Goal: Check status: Check status

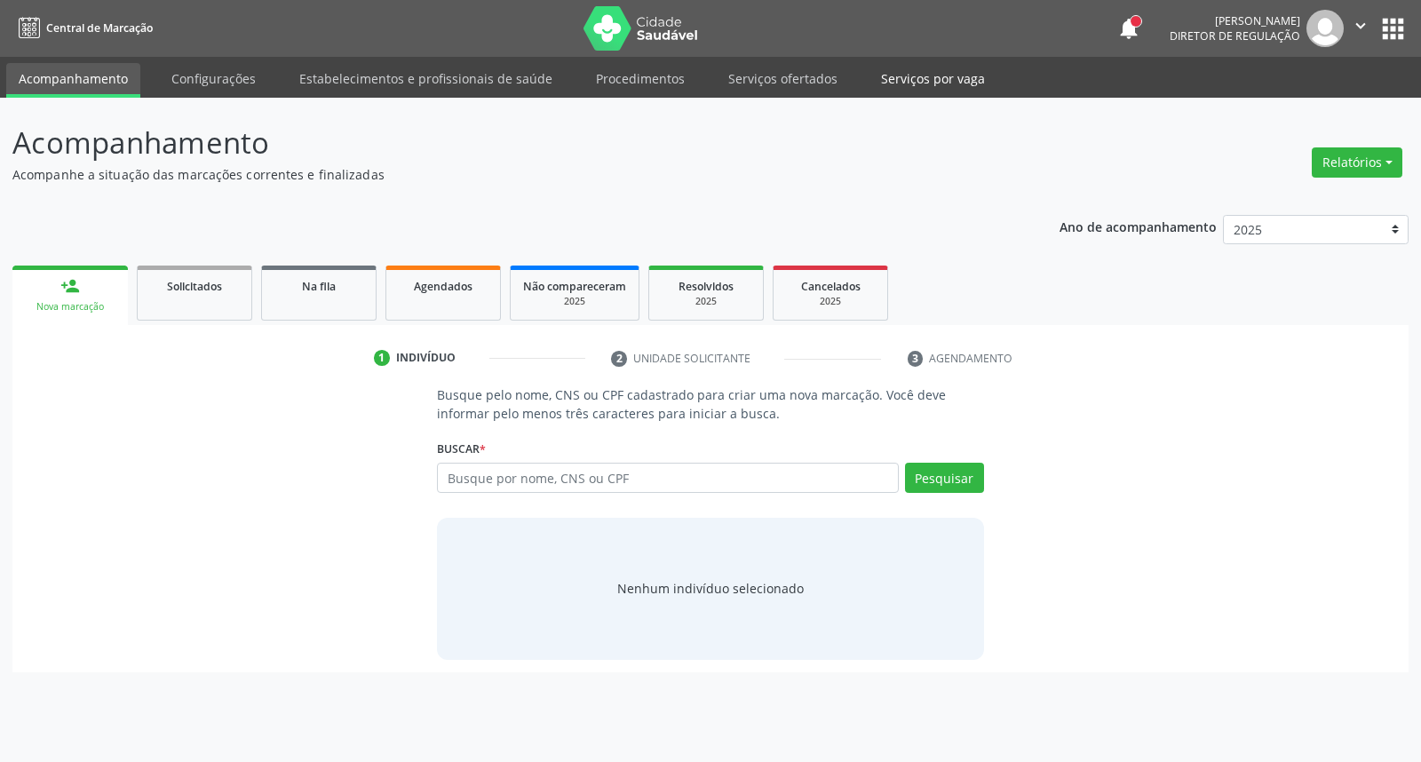
click at [926, 90] on link "Serviços por vaga" at bounding box center [933, 78] width 129 height 31
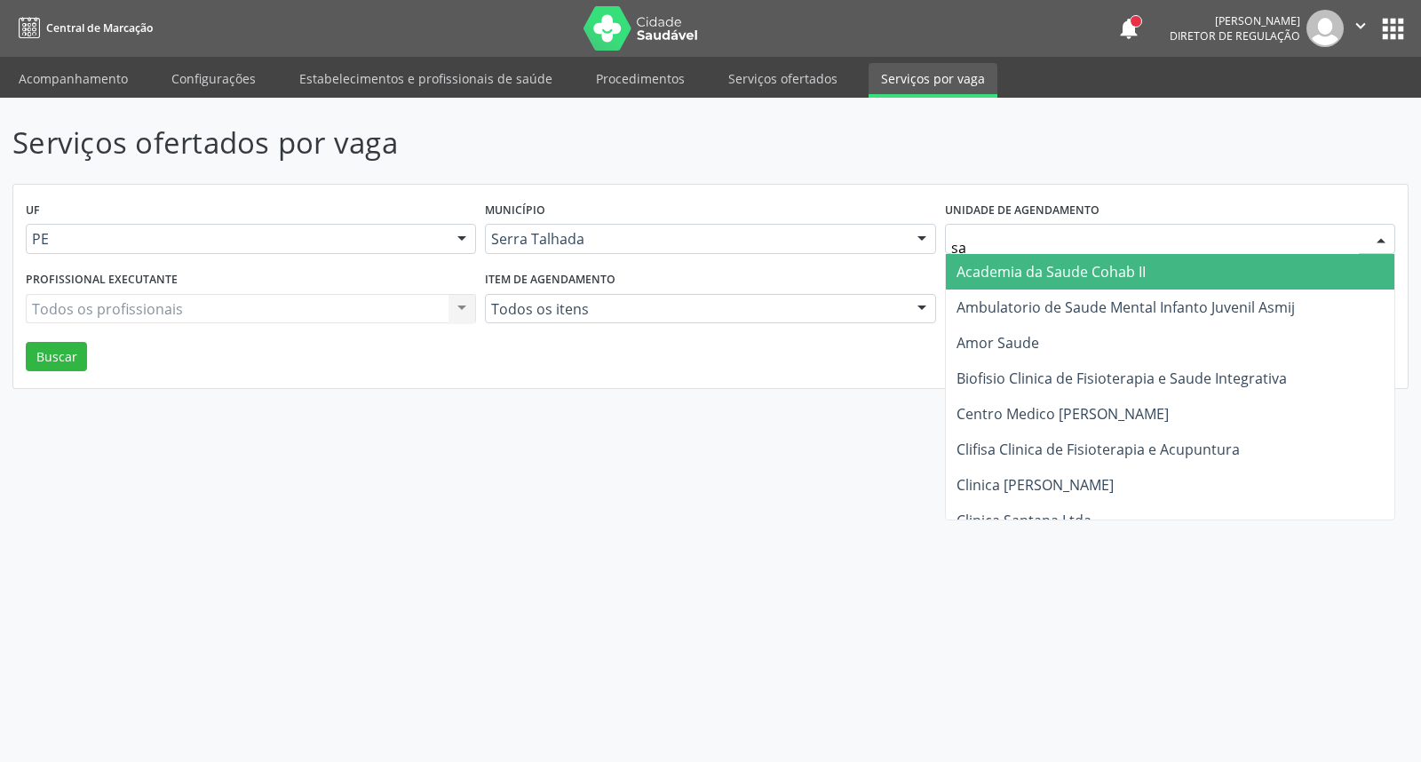
type input "sao"
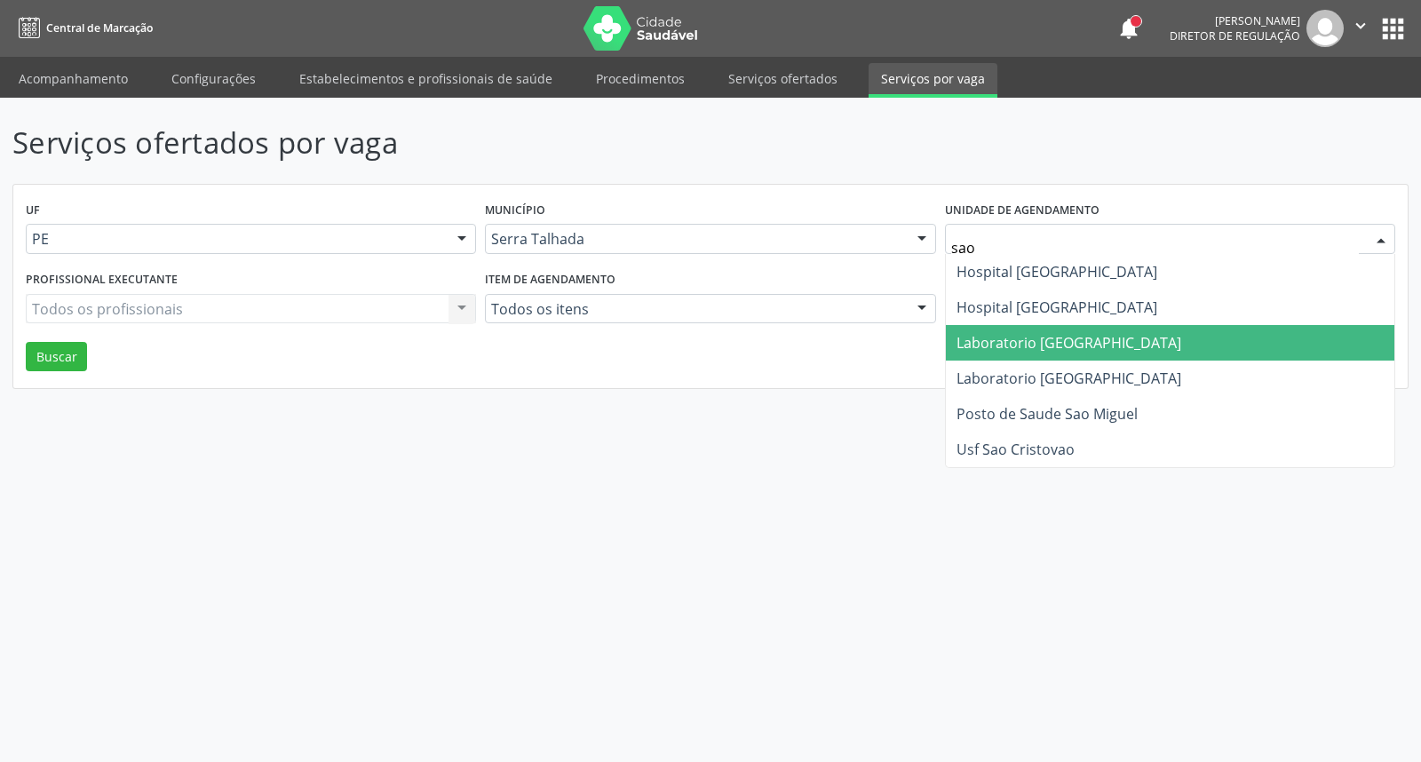
click at [1019, 334] on span "Laboratorio [GEOGRAPHIC_DATA]" at bounding box center [1069, 343] width 225 height 20
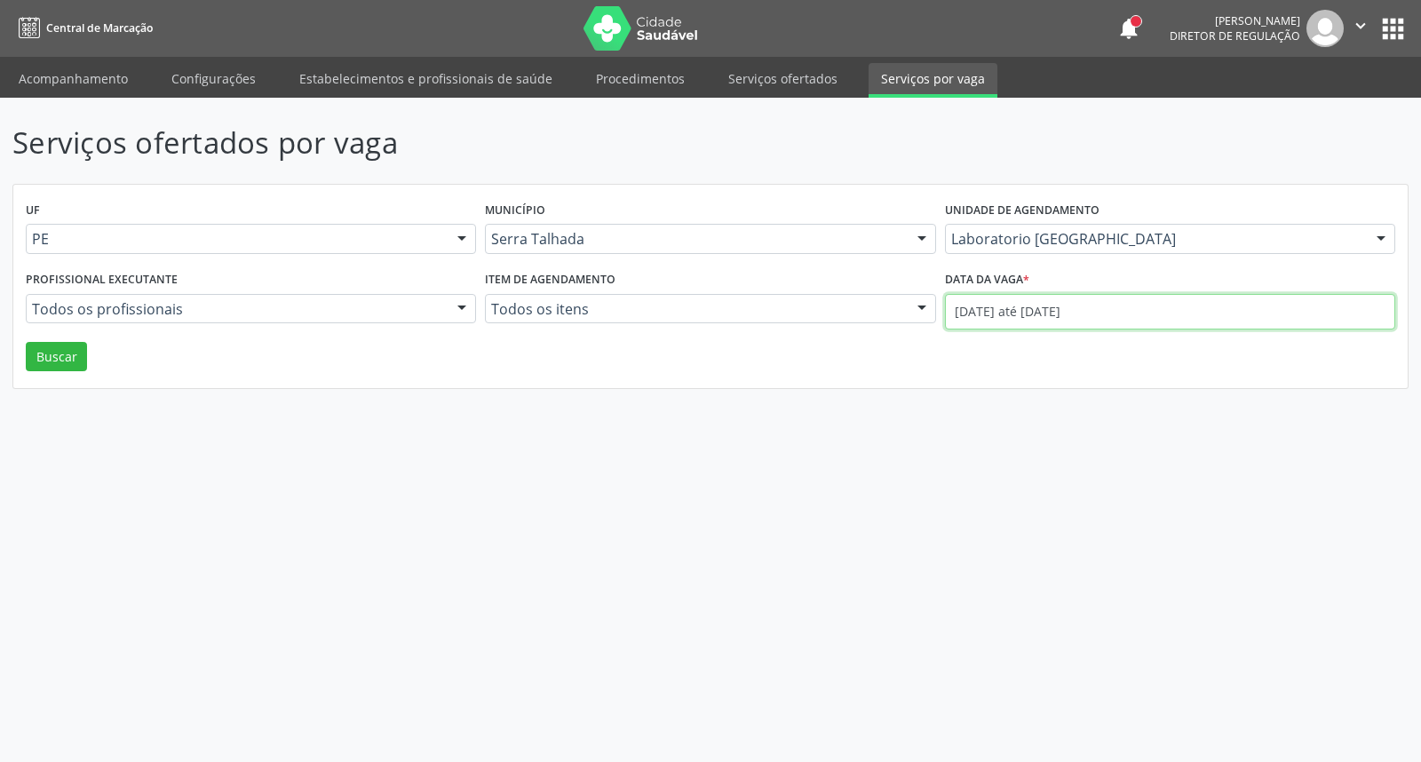
click at [1019, 302] on input "[DATE] até [DATE]" at bounding box center [1170, 312] width 450 height 36
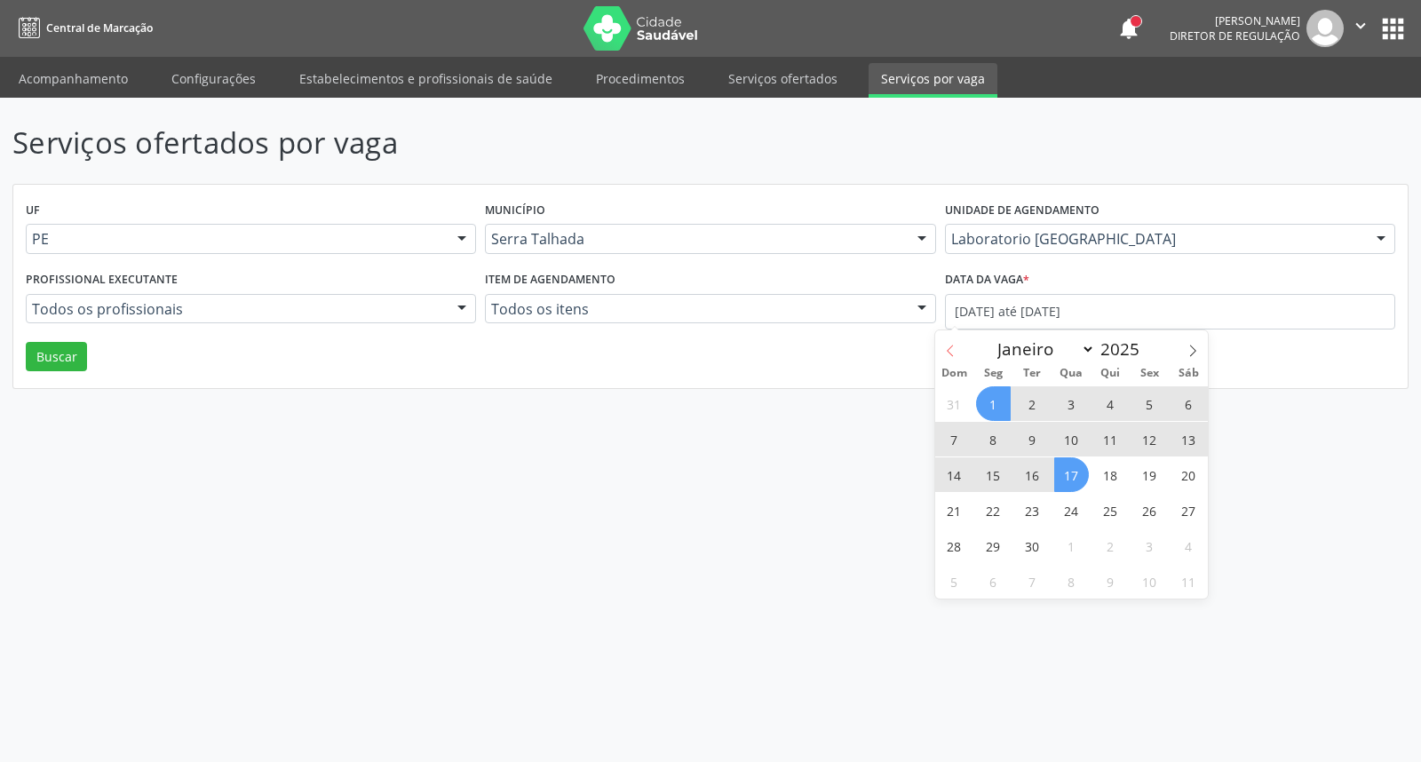
click at [950, 345] on icon at bounding box center [950, 351] width 12 height 12
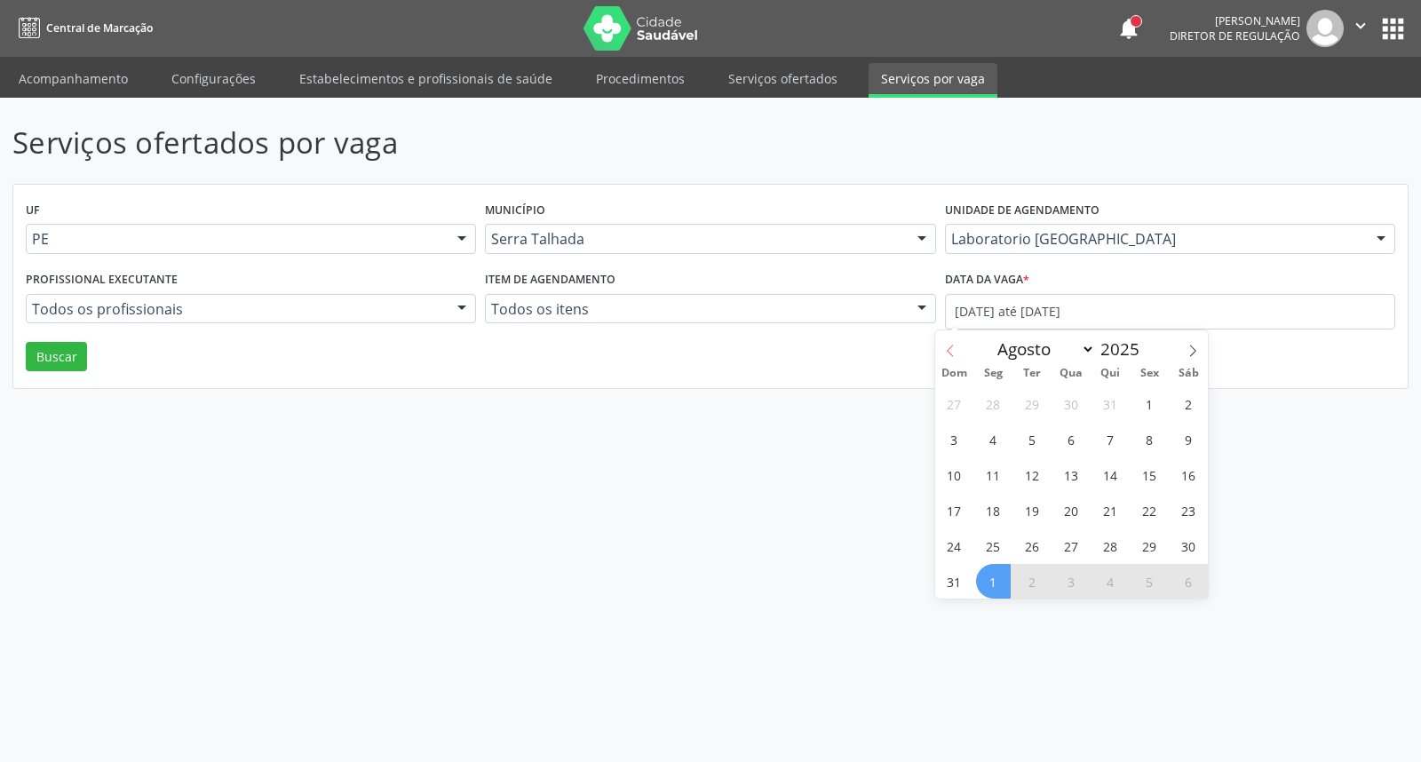
click at [950, 345] on icon at bounding box center [950, 351] width 12 height 12
select select "6"
click at [995, 471] on span "14" at bounding box center [993, 474] width 35 height 35
type input "[DATE]"
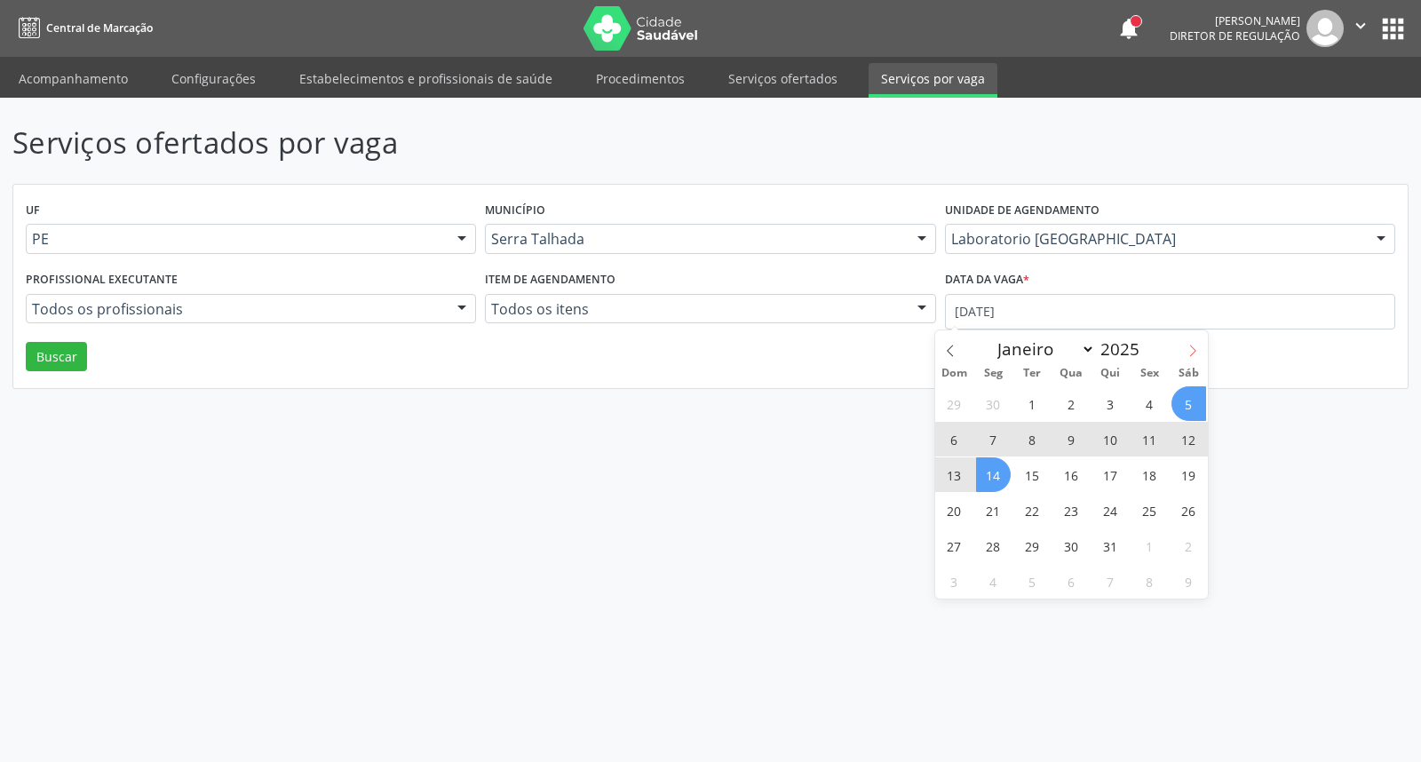
click at [1188, 348] on icon at bounding box center [1193, 351] width 12 height 12
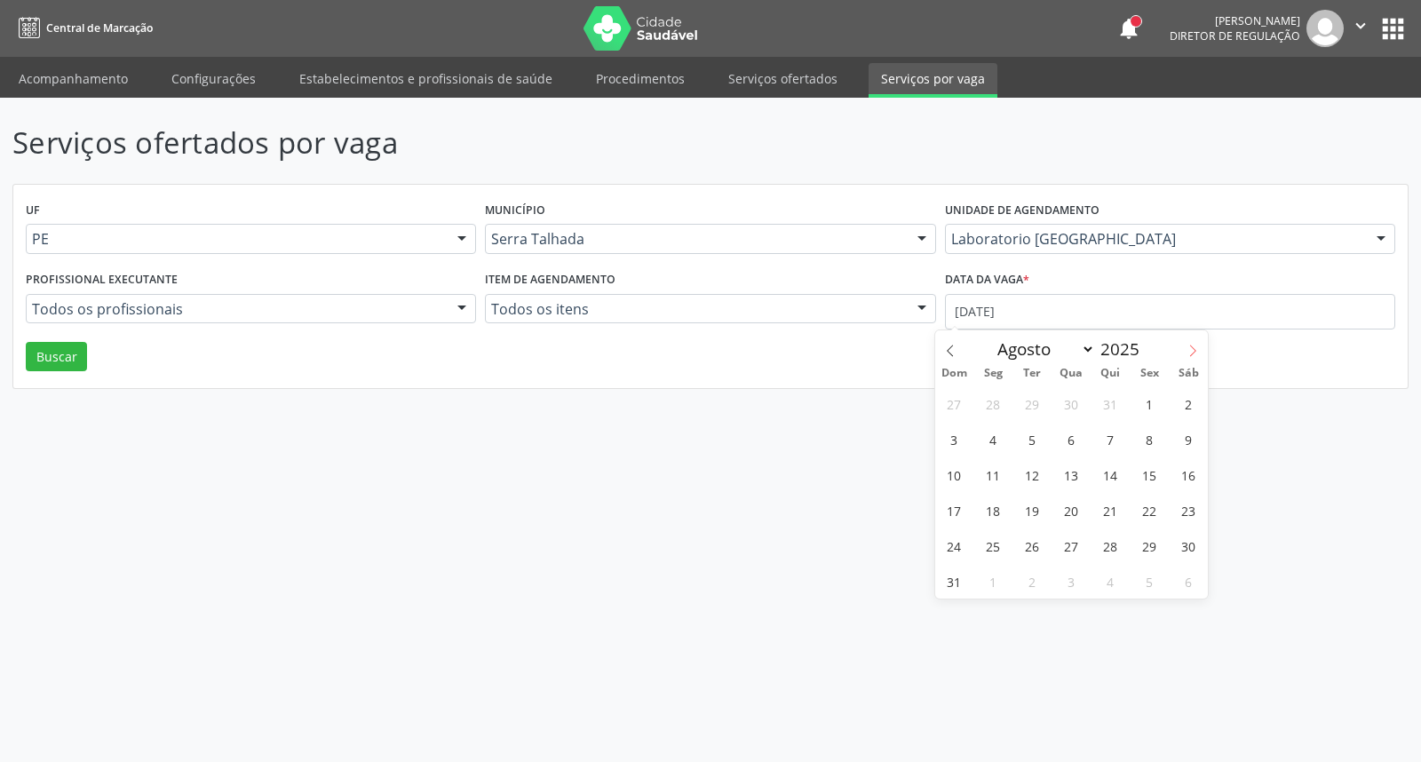
click at [1188, 348] on icon at bounding box center [1193, 351] width 12 height 12
select select "8"
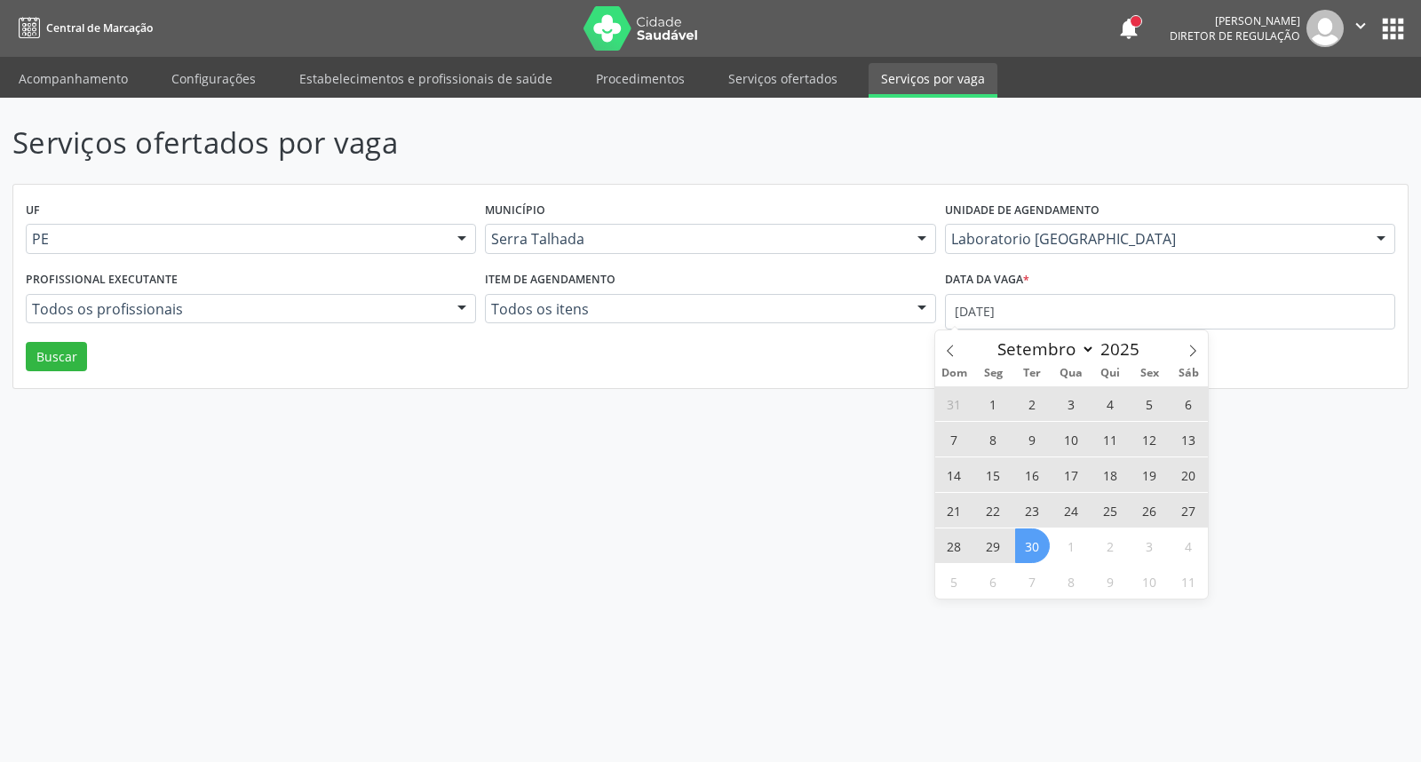
click at [1018, 554] on span "30" at bounding box center [1032, 546] width 35 height 35
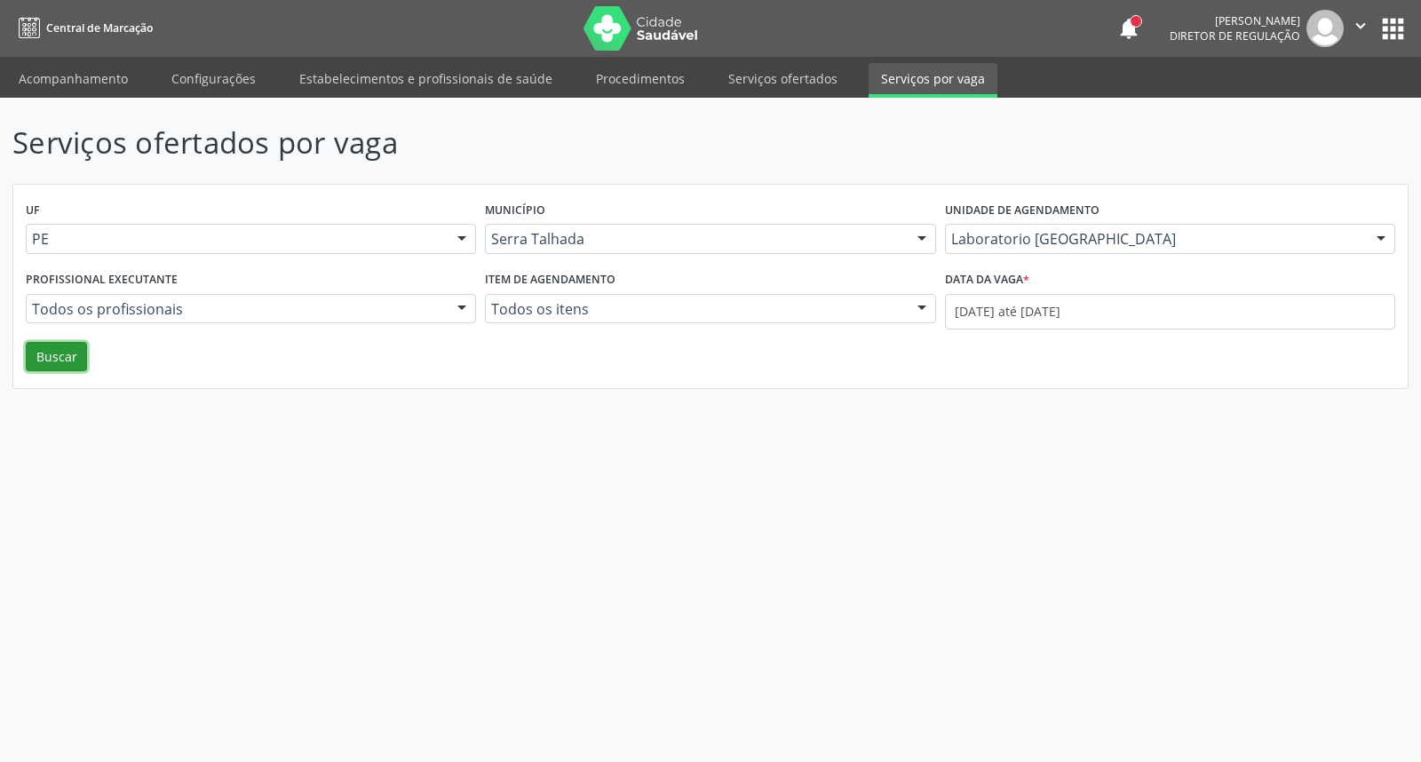
click at [37, 359] on button "Buscar" at bounding box center [56, 357] width 61 height 30
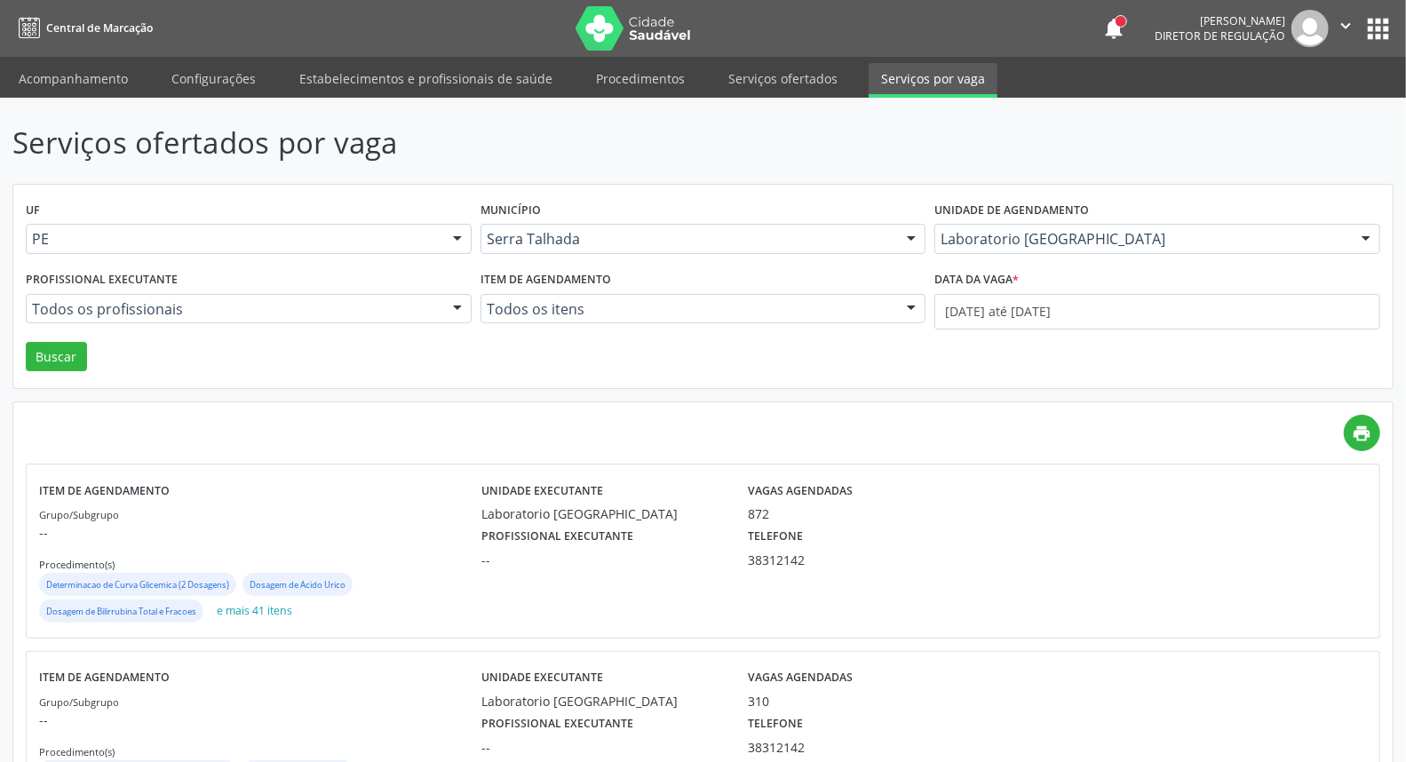
scroll to position [101, 0]
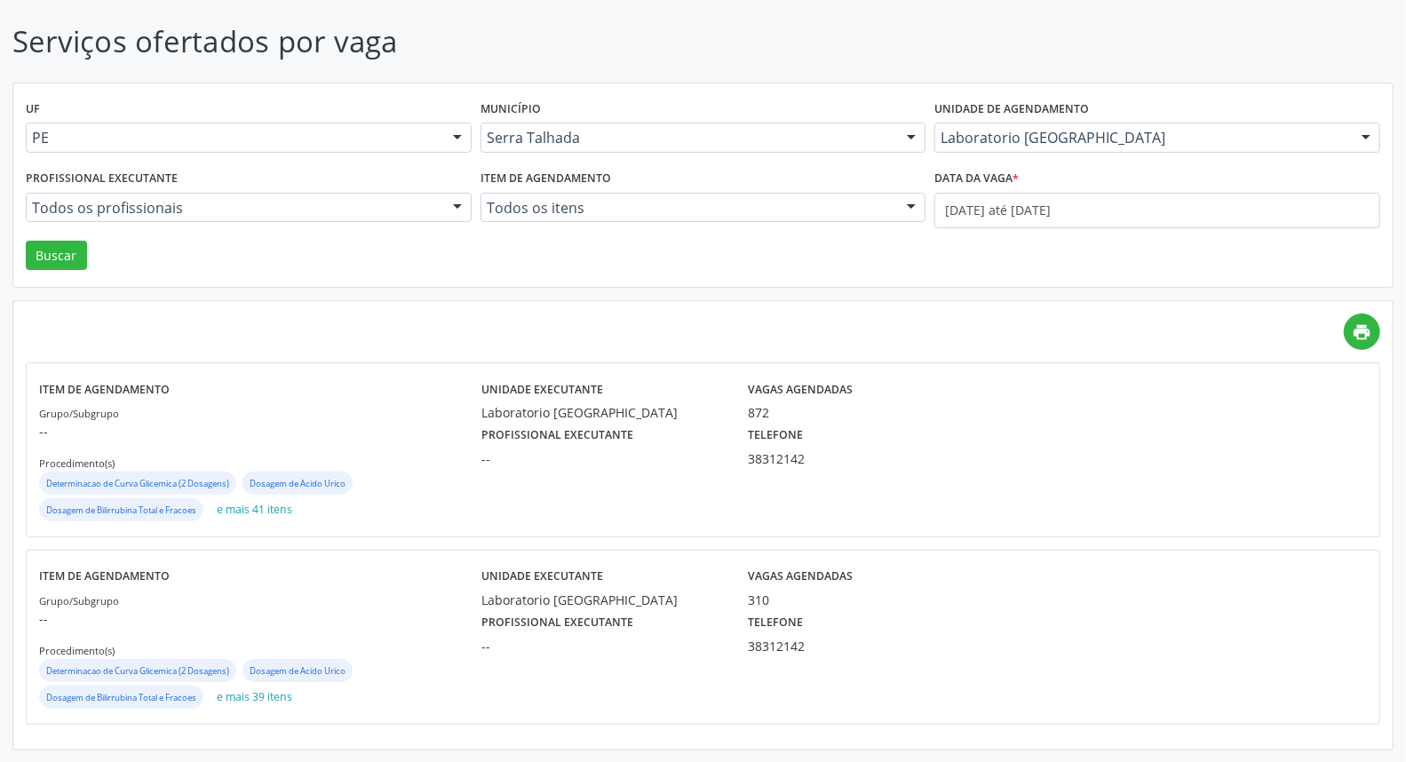
click at [433, 449] on div "Grupo/Subgrupo -- Procedimento(s) Determinacao de Curva Glicemica (2 Dosagens) …" at bounding box center [260, 463] width 442 height 121
click at [616, 643] on div "--" at bounding box center [602, 646] width 242 height 19
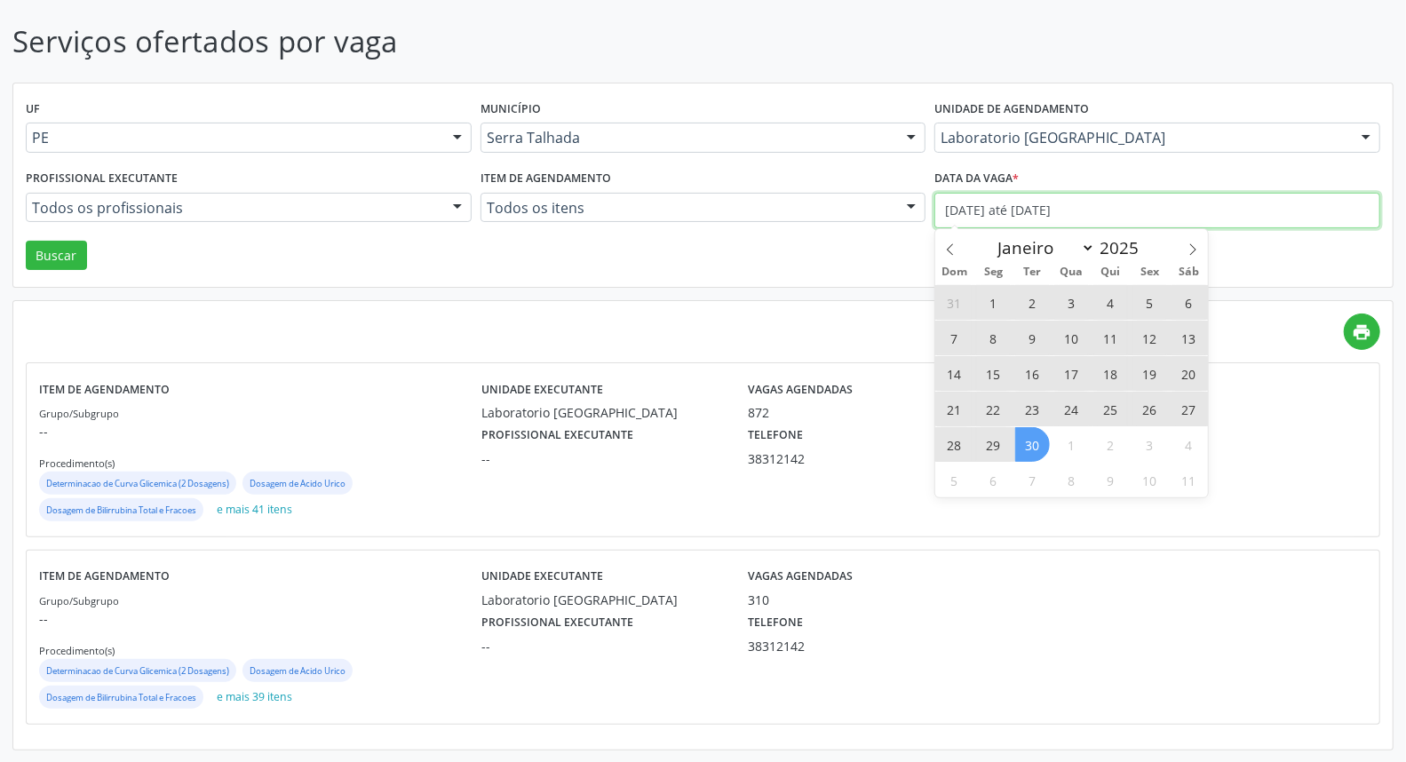
click at [989, 203] on input "[DATE] até [DATE]" at bounding box center [1157, 211] width 446 height 36
click at [950, 247] on icon at bounding box center [950, 249] width 12 height 12
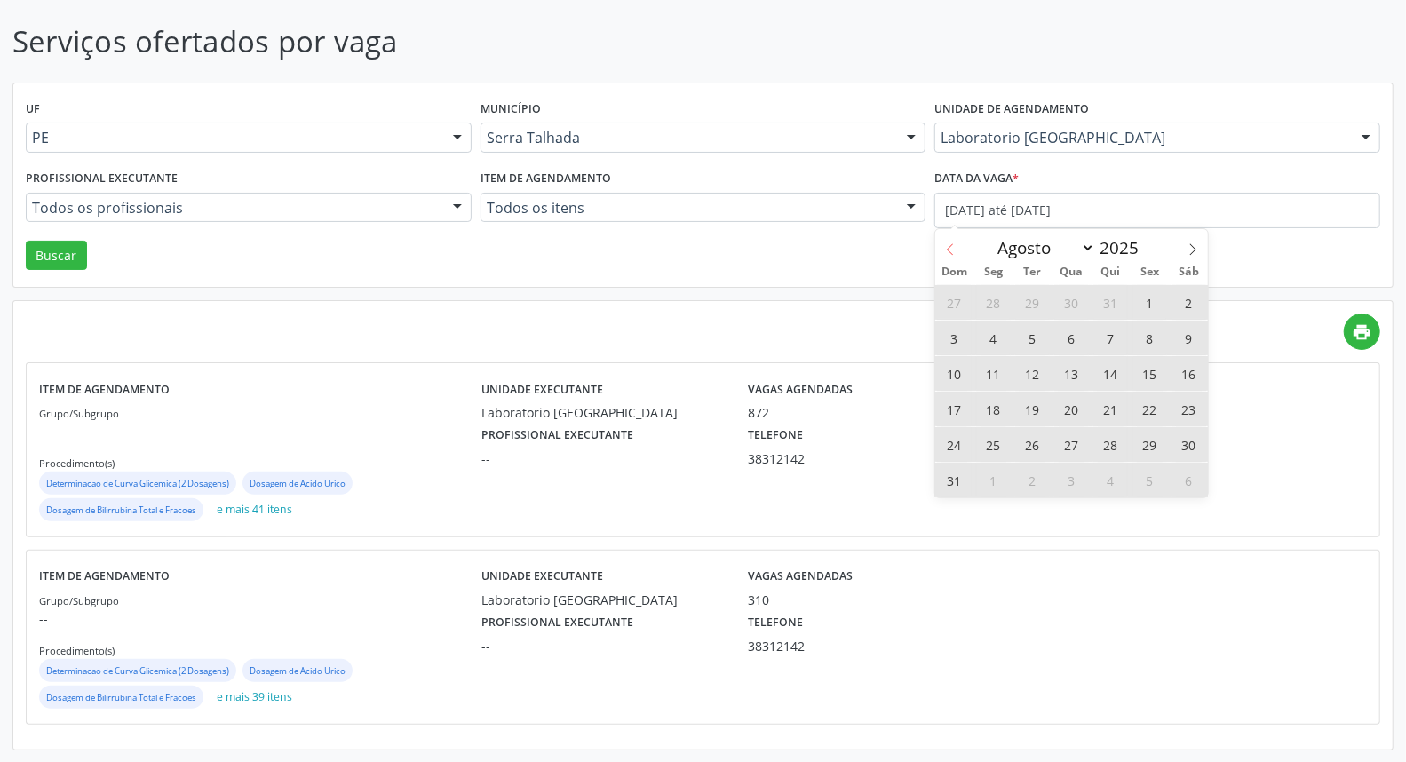
click at [950, 247] on icon at bounding box center [950, 249] width 12 height 12
select select "6"
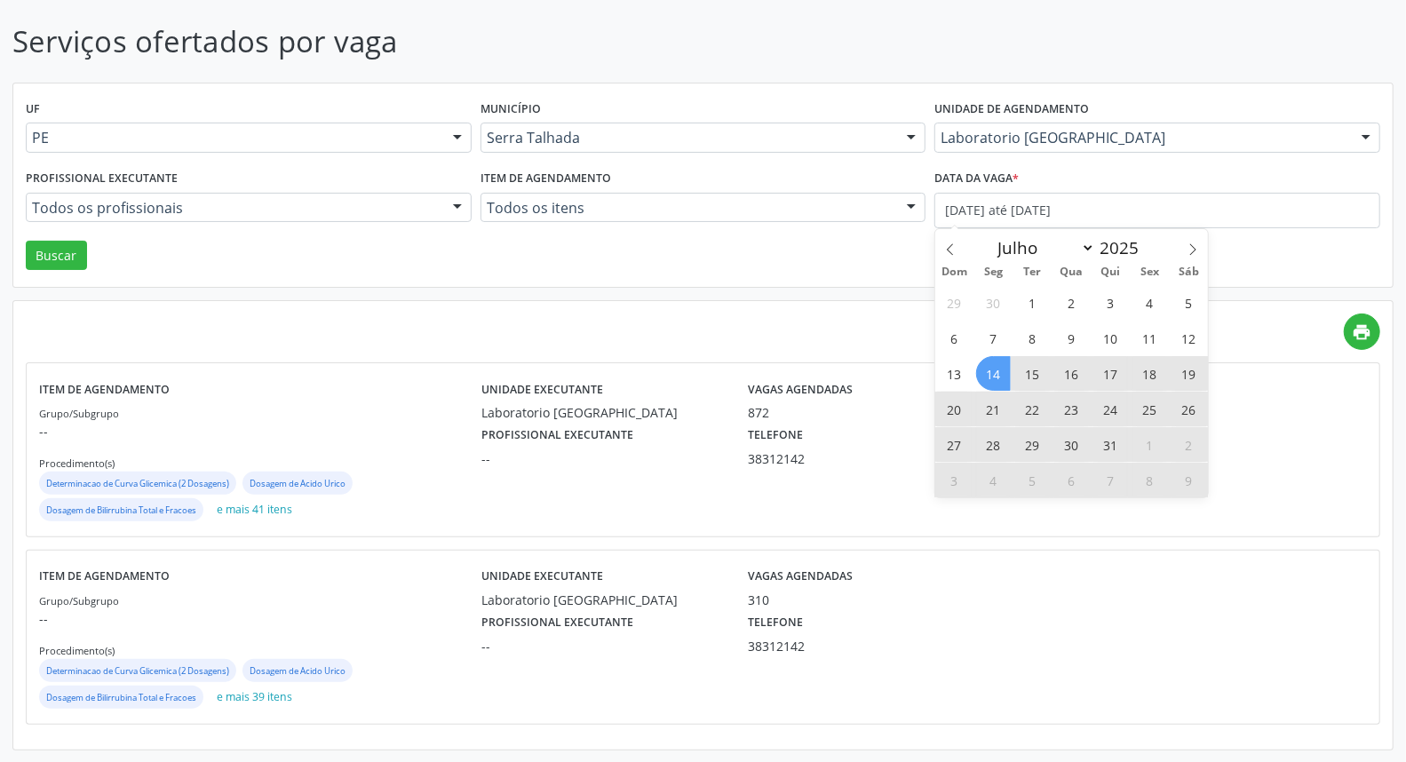
click at [997, 405] on span "21" at bounding box center [993, 409] width 35 height 35
type input "[DATE]"
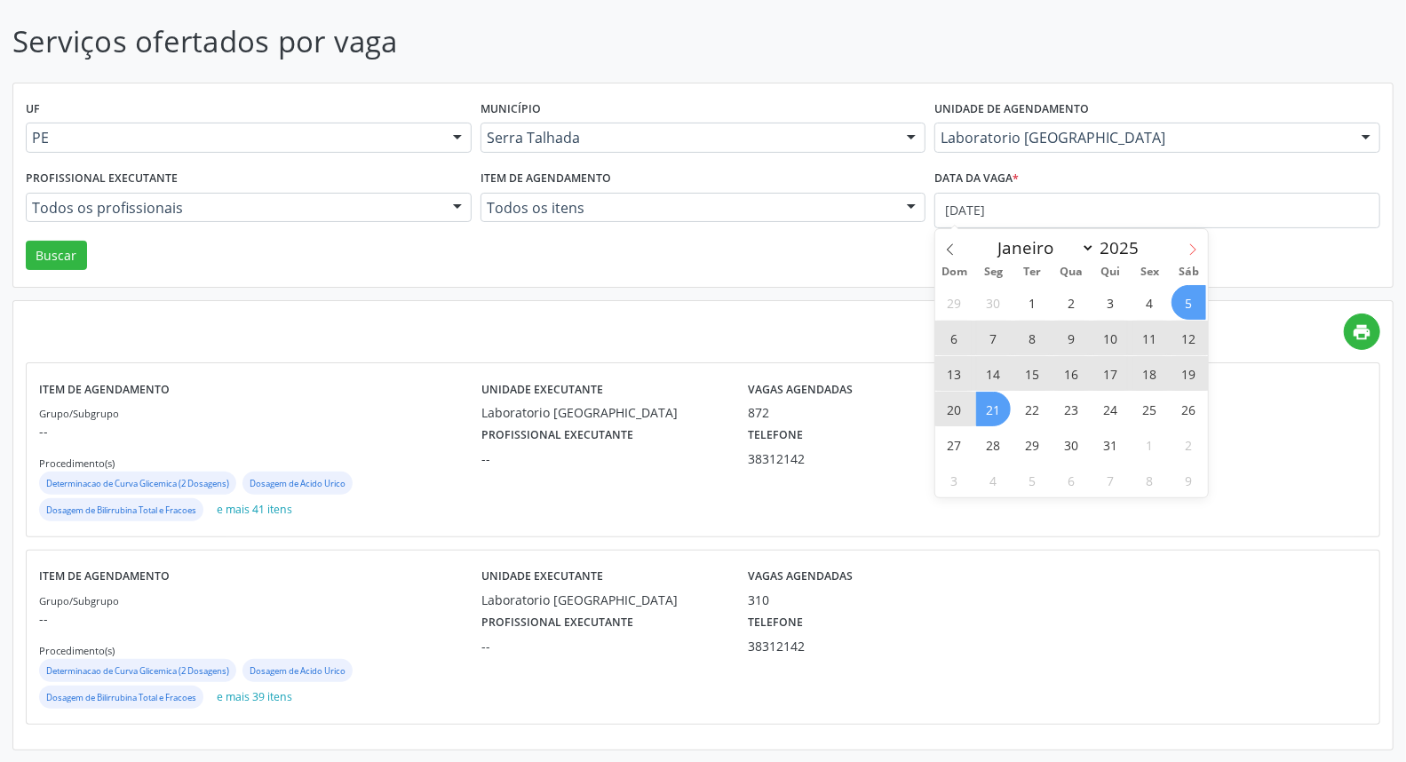
click at [1194, 251] on icon at bounding box center [1193, 250] width 6 height 12
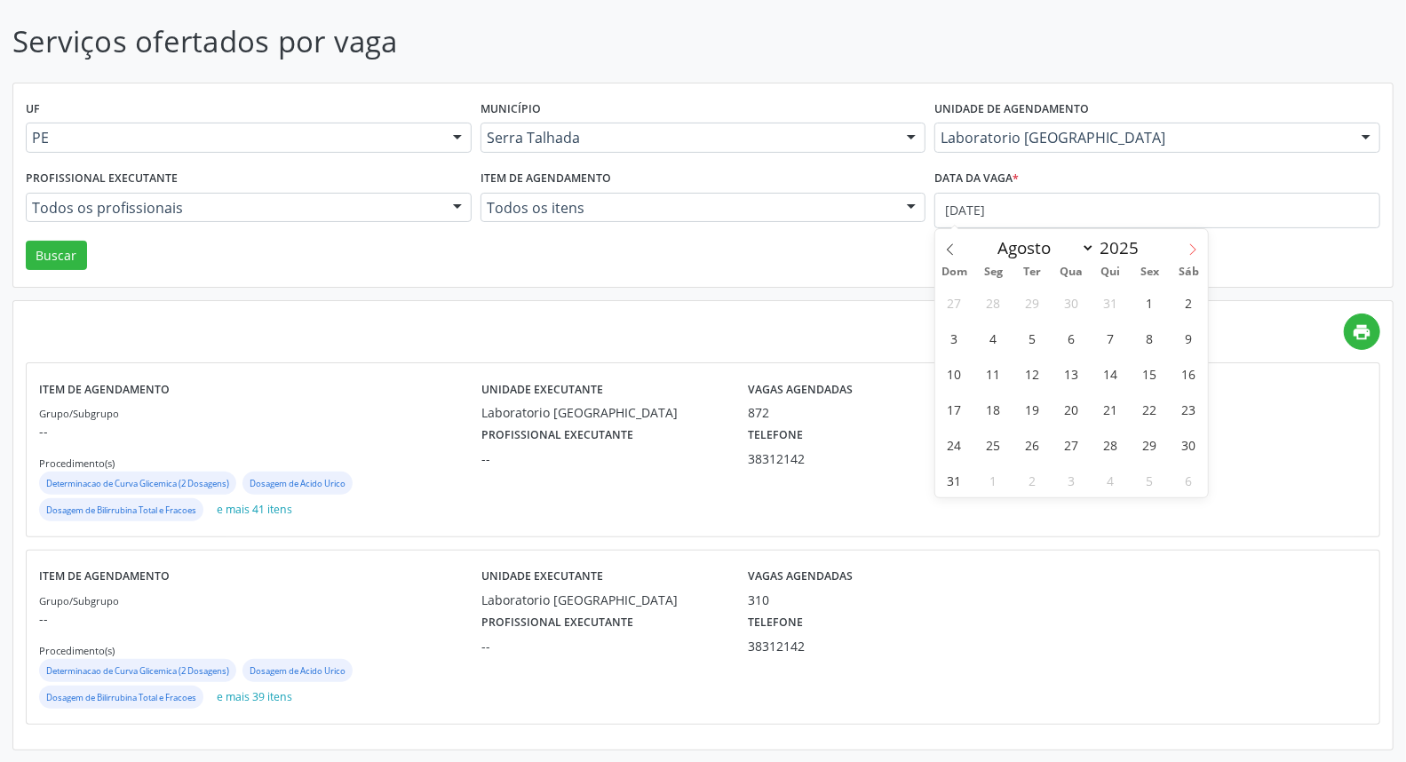
click at [1194, 251] on icon at bounding box center [1193, 250] width 6 height 12
select select "8"
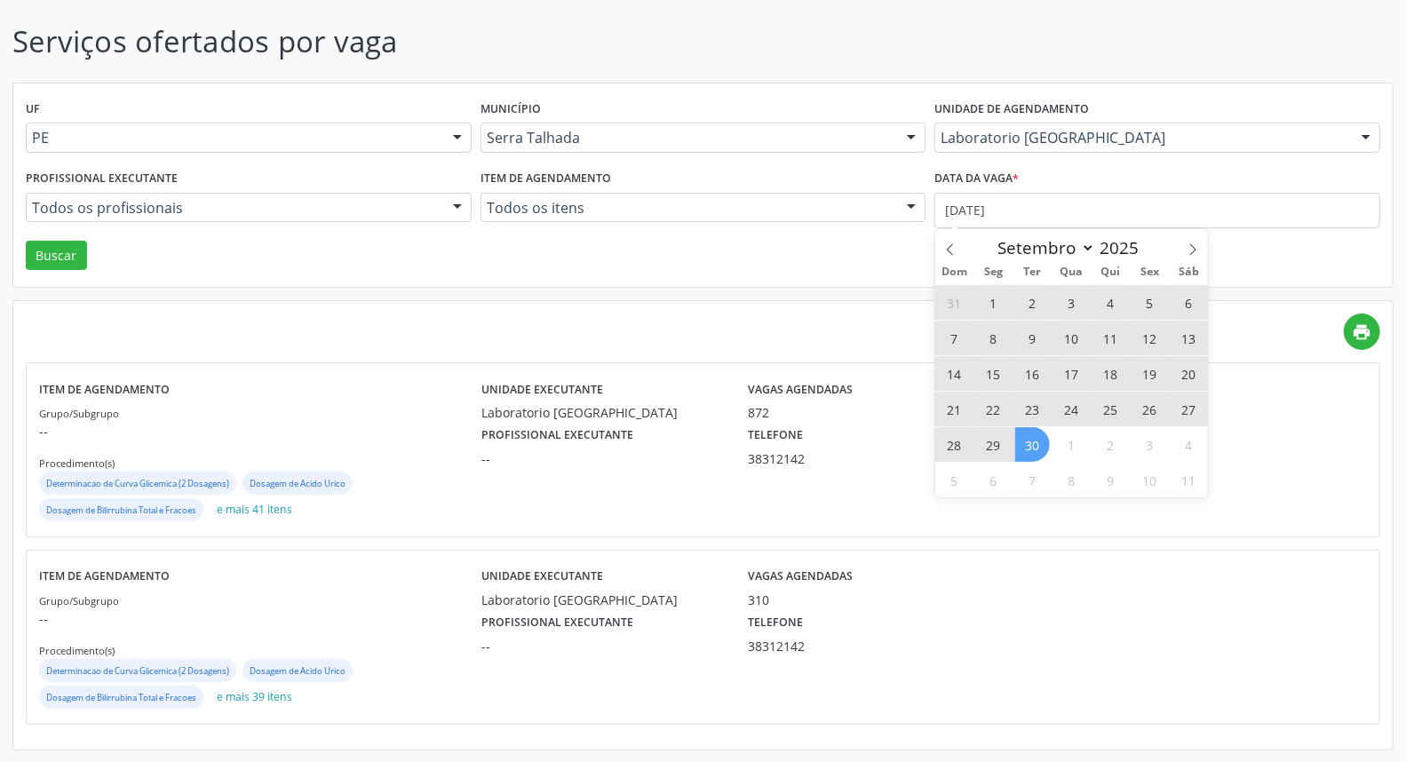
click at [1032, 440] on span "30" at bounding box center [1032, 444] width 35 height 35
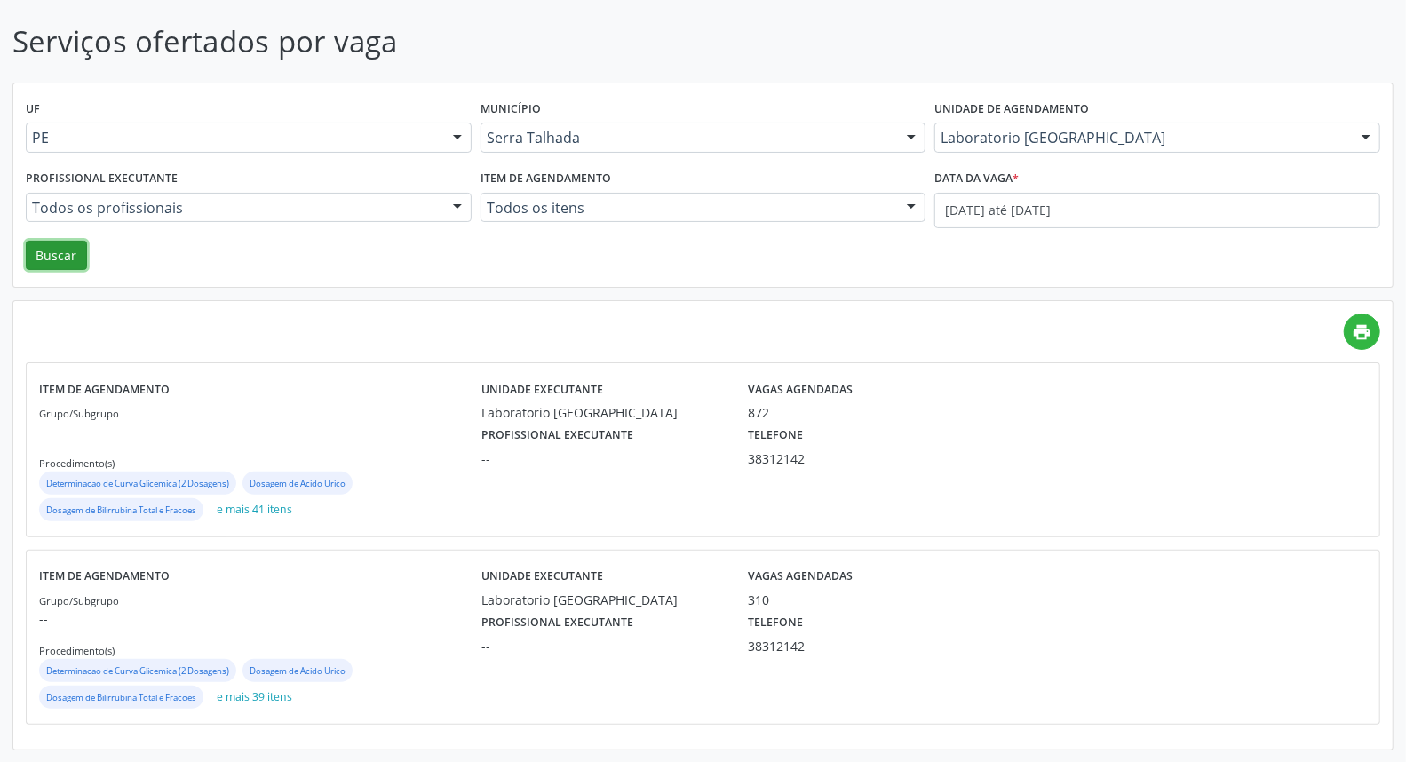
click at [68, 245] on button "Buscar" at bounding box center [56, 256] width 61 height 30
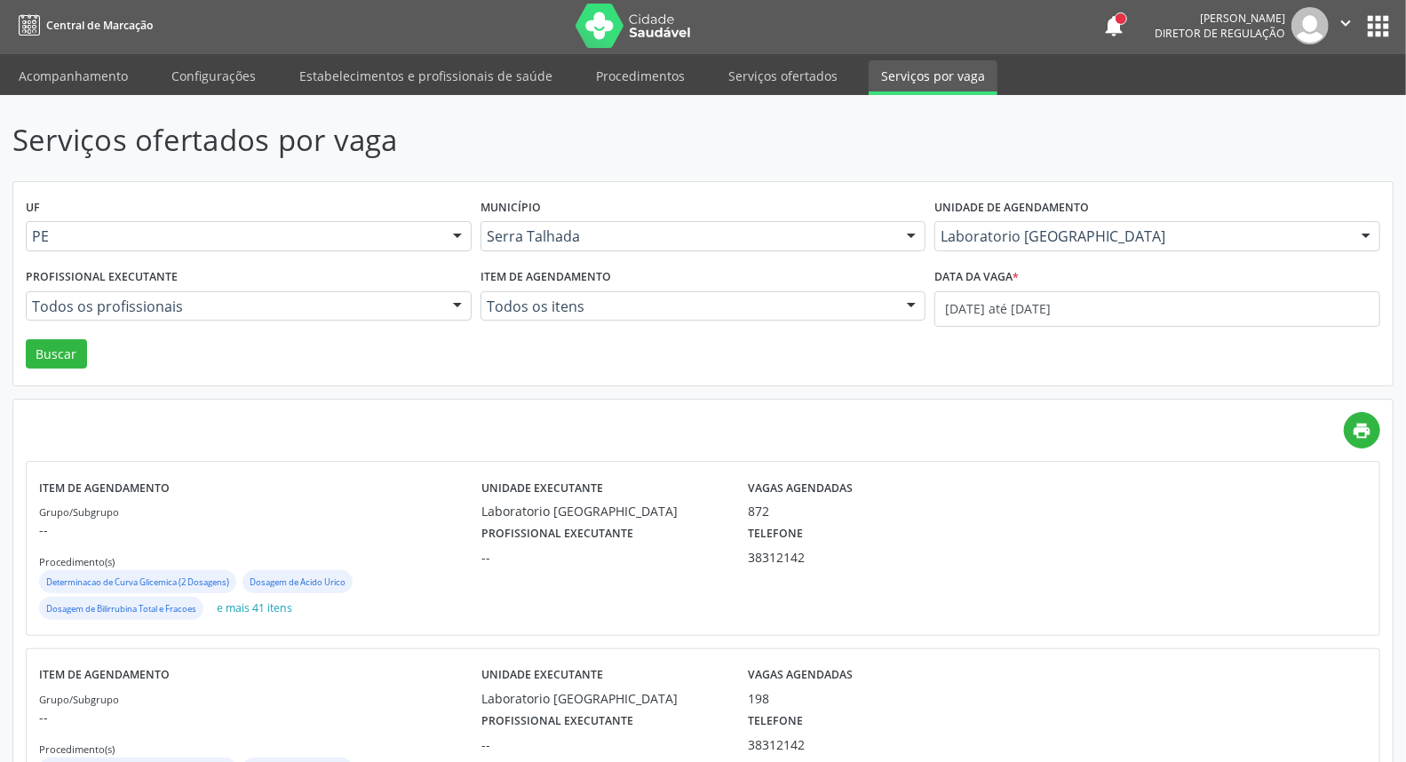
scroll to position [0, 0]
